Goal: Task Accomplishment & Management: Manage account settings

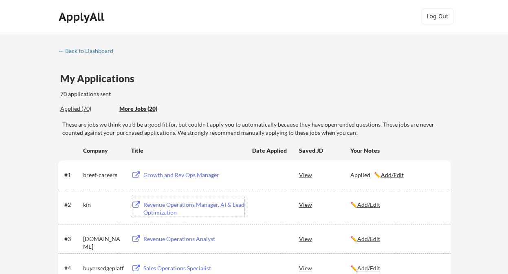
click at [370, 201] on div "✏️ Add/Edit" at bounding box center [396, 205] width 93 height 8
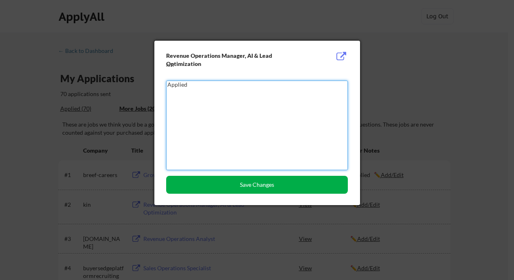
type textarea "Applied"
click at [264, 183] on button "Save Changes" at bounding box center [257, 185] width 182 height 18
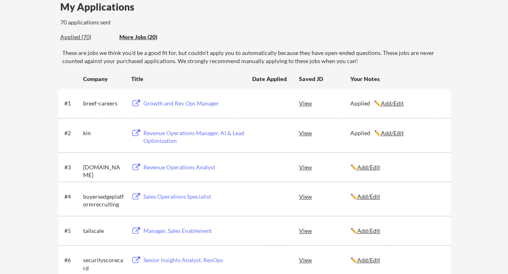
scroll to position [81, 0]
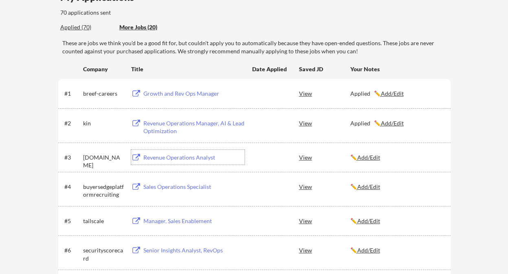
click at [198, 155] on div "Revenue Operations Analyst" at bounding box center [193, 158] width 101 height 8
click at [370, 155] on u "Add/Edit" at bounding box center [368, 157] width 23 height 7
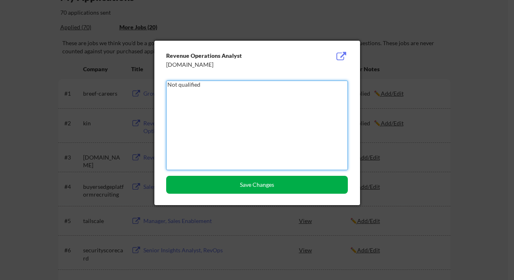
type textarea "Not quaIified"
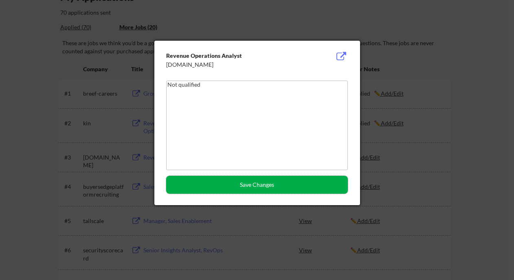
click at [264, 187] on button "Save Changes" at bounding box center [257, 185] width 182 height 18
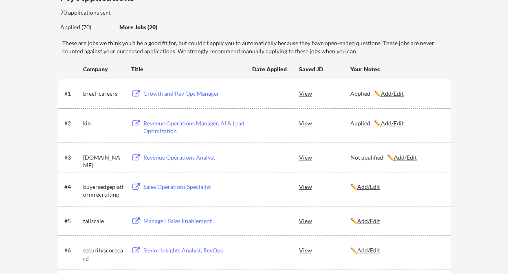
click at [204, 189] on div "Sales Operations Specialist" at bounding box center [193, 187] width 101 height 8
click at [371, 187] on u "Add/Edit" at bounding box center [368, 186] width 23 height 7
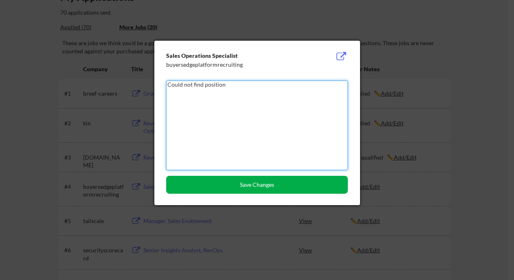
type textarea "Could not find position"
click at [286, 179] on button "Save Changes" at bounding box center [257, 185] width 182 height 18
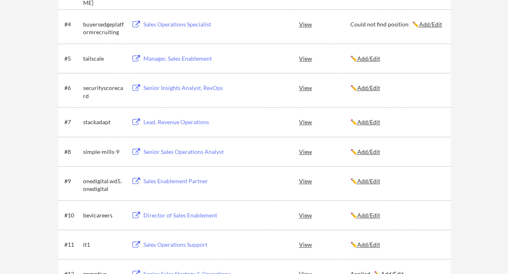
scroll to position [244, 0]
click at [206, 151] on div "Senior Sales Operations Analyst" at bounding box center [193, 152] width 101 height 8
